Goal: Find contact information: Find contact information

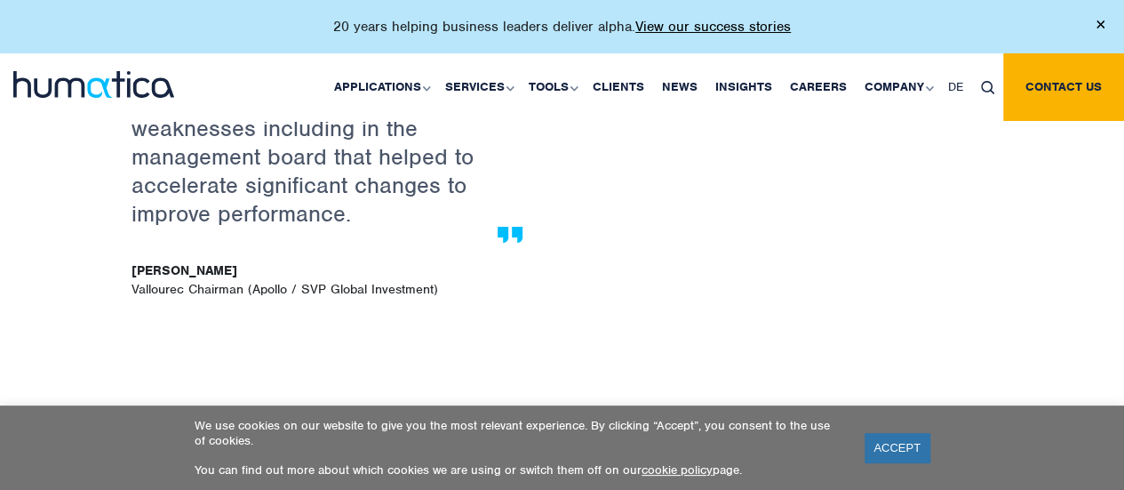
scroll to position [3390, 0]
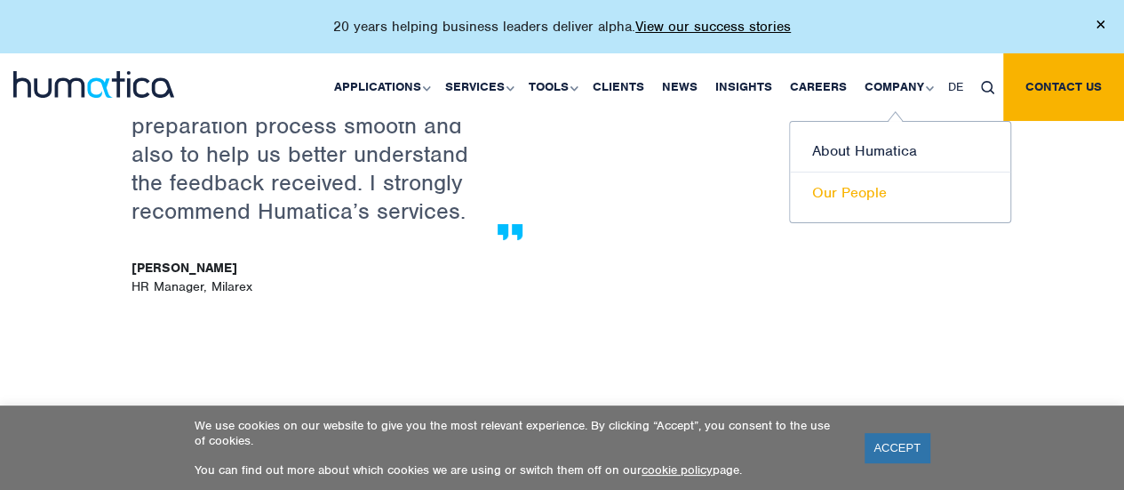
click at [866, 183] on link "Our People" at bounding box center [900, 192] width 220 height 41
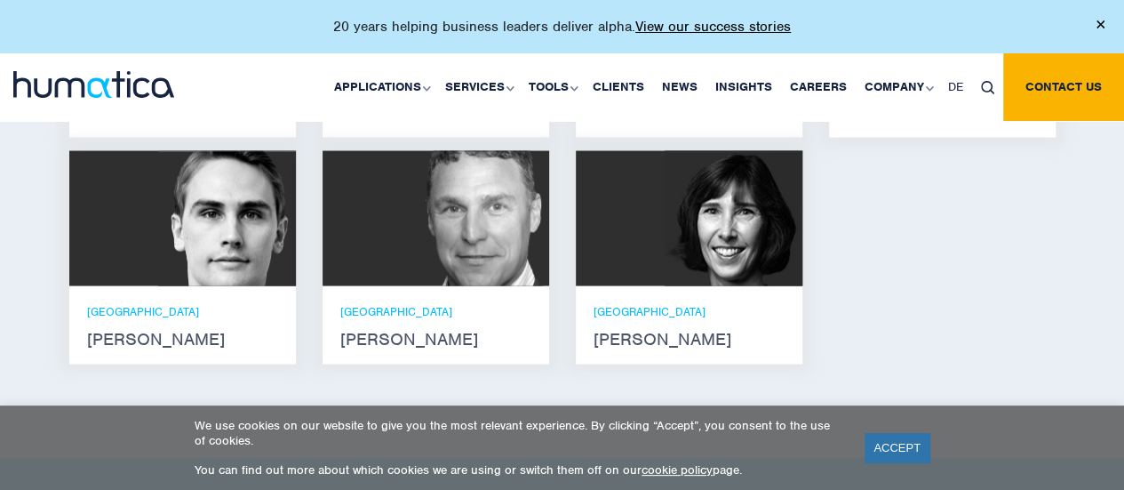
scroll to position [1578, 0]
click at [114, 221] on div at bounding box center [182, 218] width 227 height 135
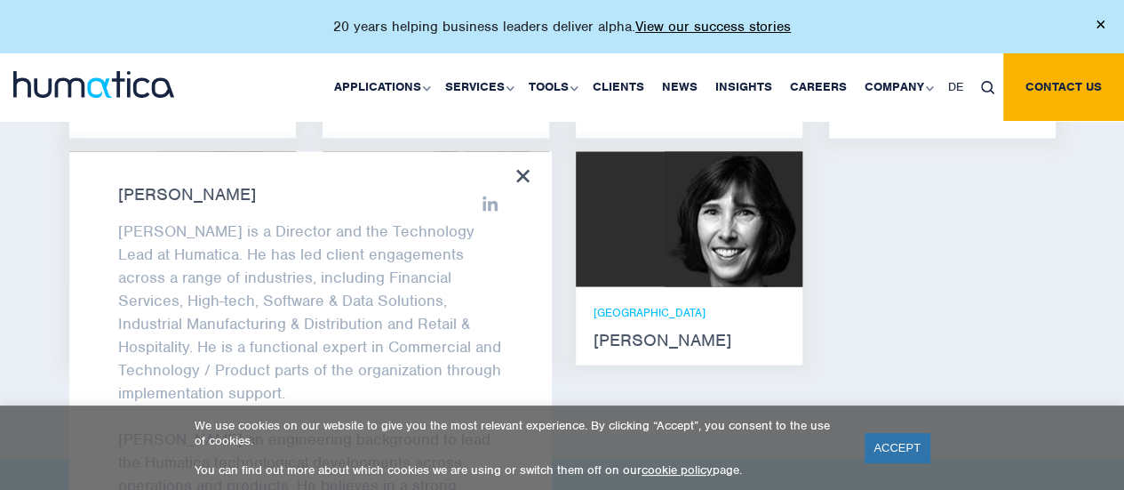
click at [366, 282] on p "Paul is a Director and the Technology Lead at Humatica. He has led client engag…" at bounding box center [310, 311] width 385 height 185
click at [522, 169] on icon at bounding box center [522, 175] width 13 height 13
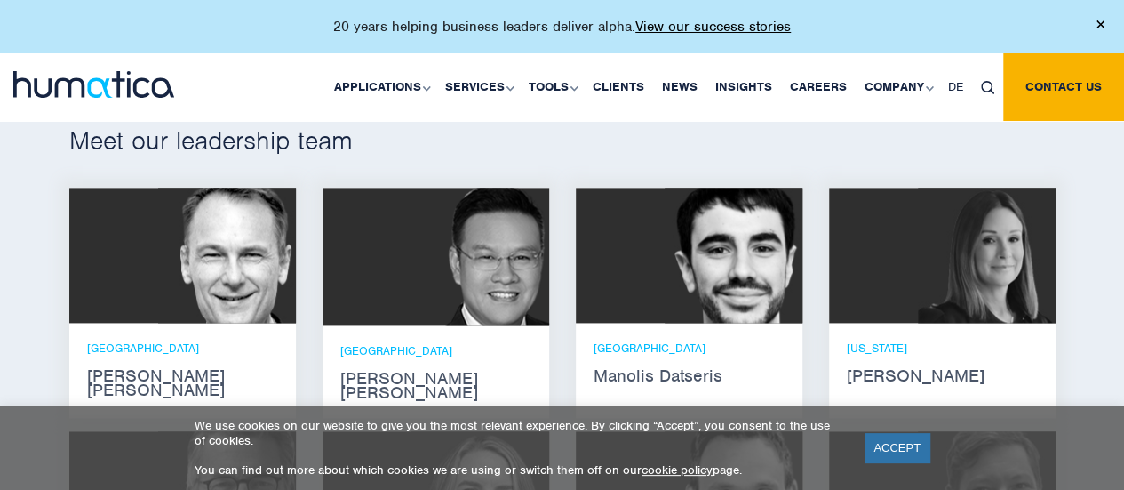
scroll to position [1083, 0]
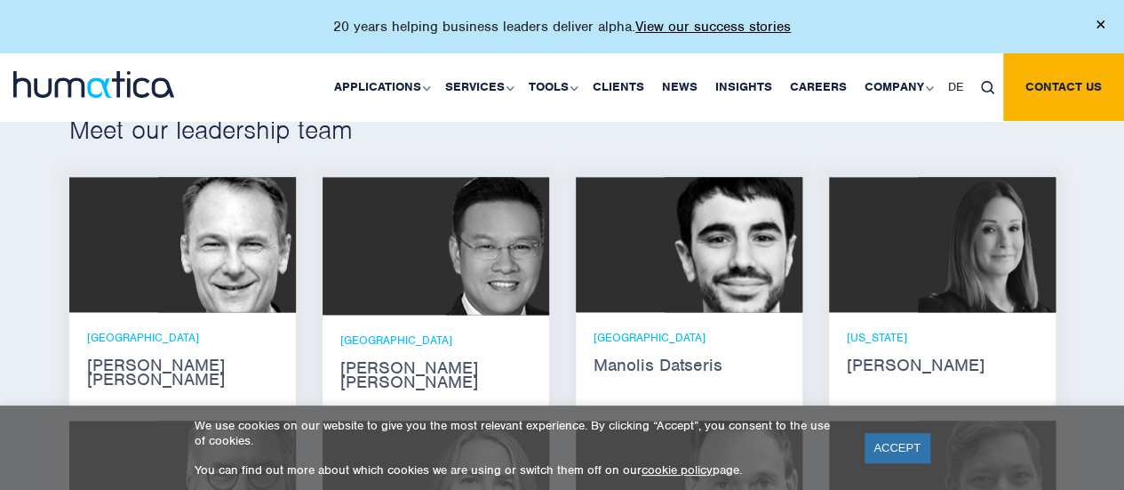
click at [627, 294] on div at bounding box center [689, 244] width 227 height 135
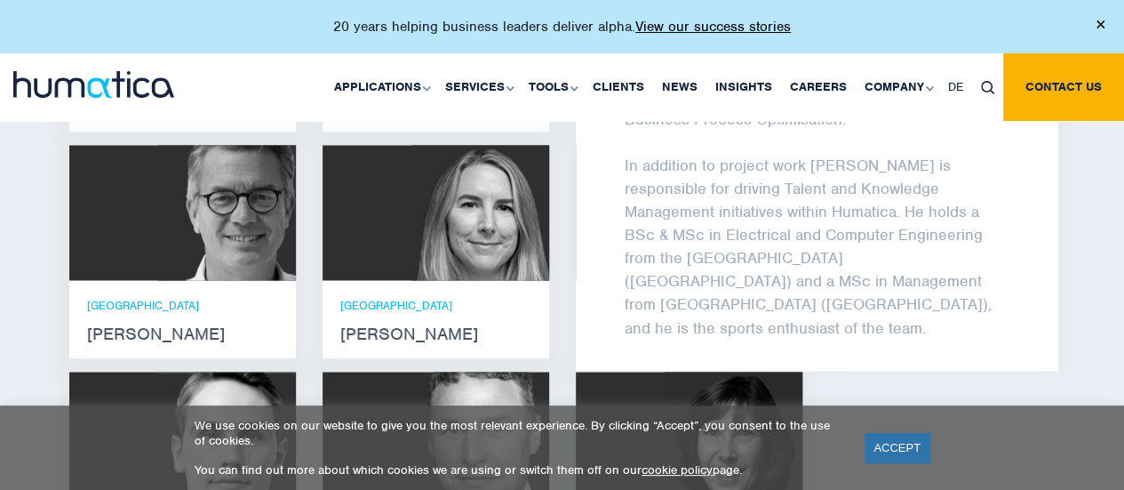
scroll to position [1366, 0]
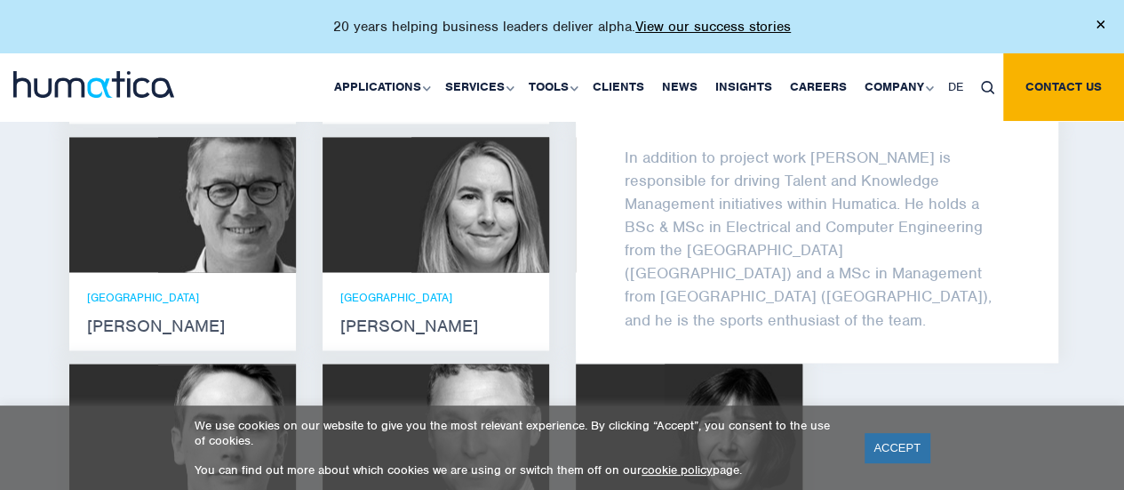
click at [902, 408] on div "Andros Payne He holds degrees in Electrical and Mechanical Engineering, and an …" at bounding box center [562, 241] width 1013 height 697
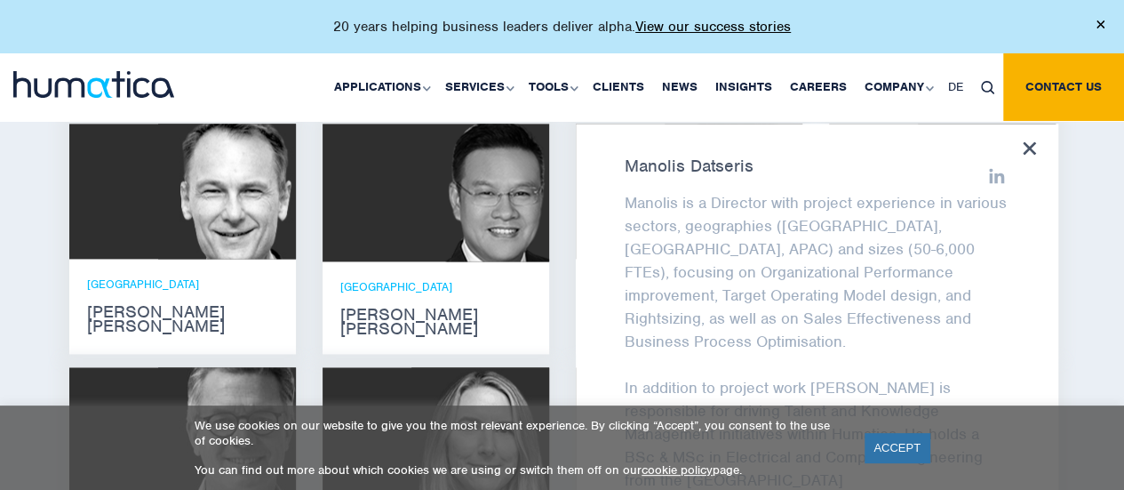
scroll to position [1093, 0]
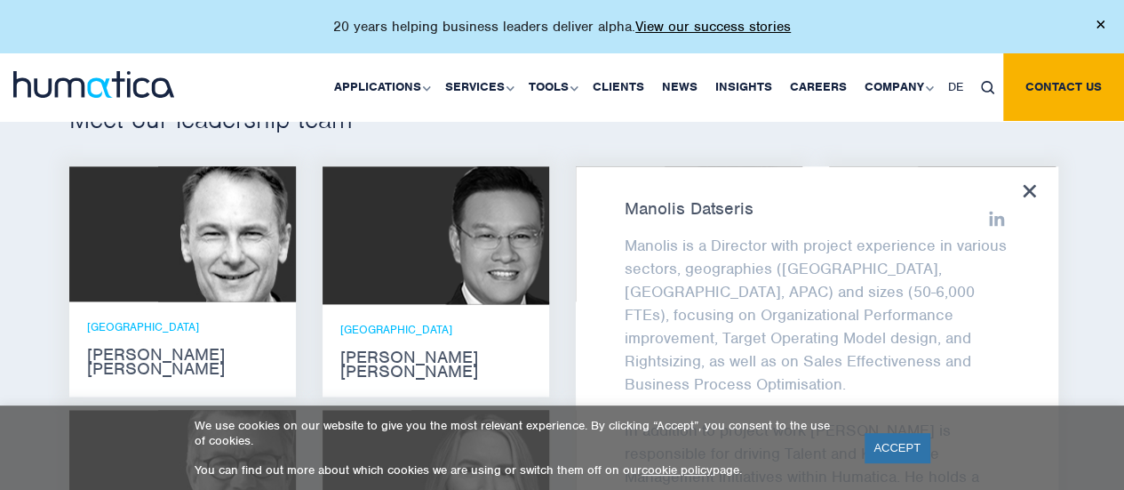
click at [1022, 188] on div "Manolis Datseris Manolis is a Director with project experience in various secto…" at bounding box center [817, 400] width 483 height 469
click at [1035, 191] on icon at bounding box center [1029, 190] width 13 height 13
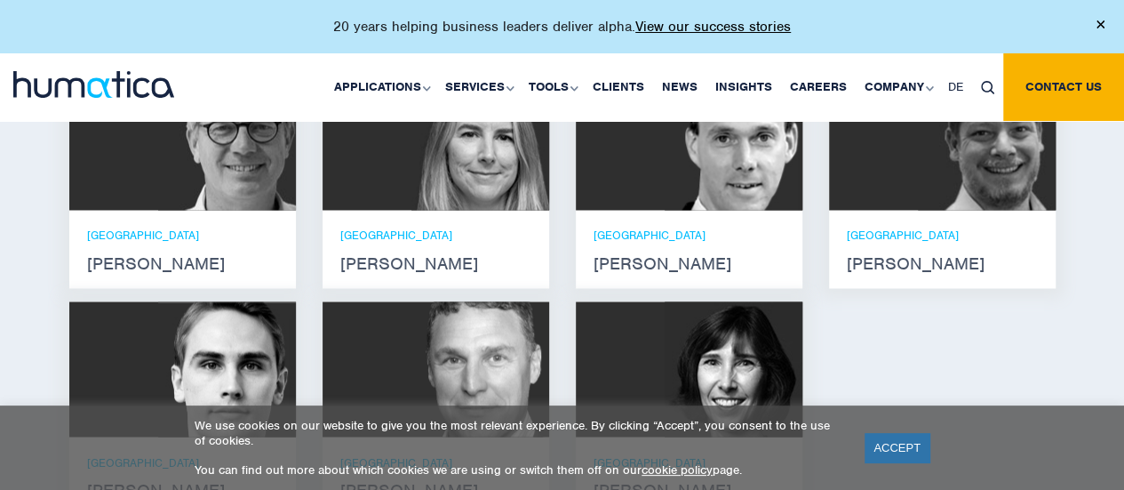
scroll to position [1430, 0]
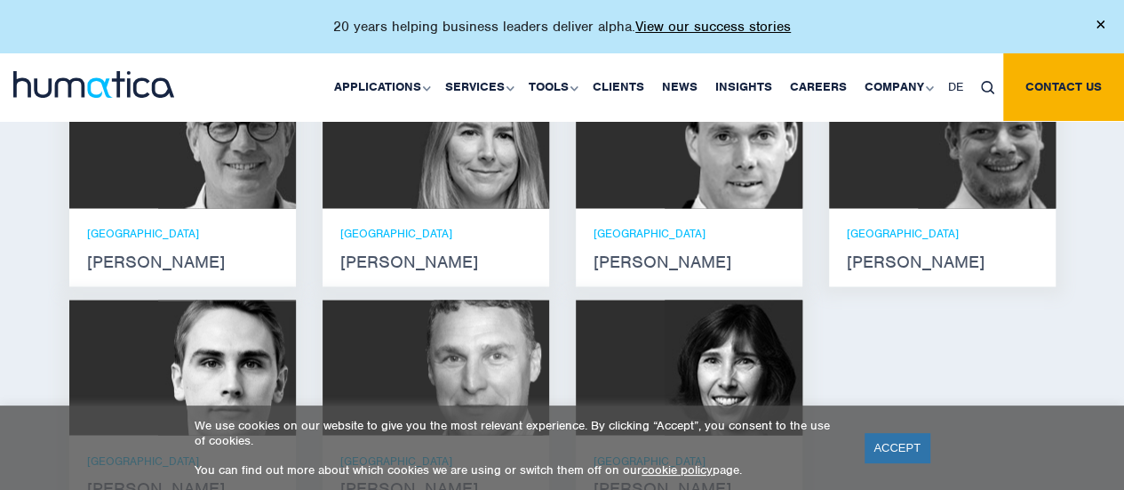
click at [485, 323] on img at bounding box center [480, 367] width 138 height 135
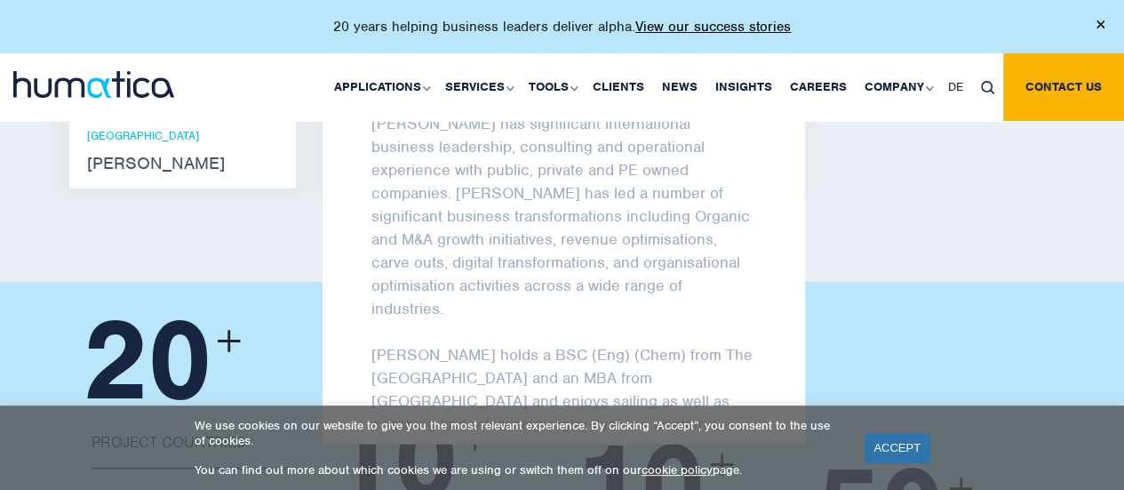
scroll to position [4, 0]
